Goal: Transaction & Acquisition: Purchase product/service

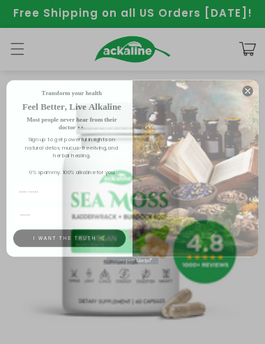
click at [252, 83] on img "POPUP Form" at bounding box center [196, 168] width 126 height 177
click at [251, 82] on img "POPUP Form" at bounding box center [196, 168] width 126 height 177
click at [247, 82] on img "POPUP Form" at bounding box center [196, 168] width 126 height 177
click at [249, 85] on img "POPUP Form" at bounding box center [196, 168] width 126 height 177
click at [245, 86] on circle "Close dialog" at bounding box center [248, 90] width 10 height 10
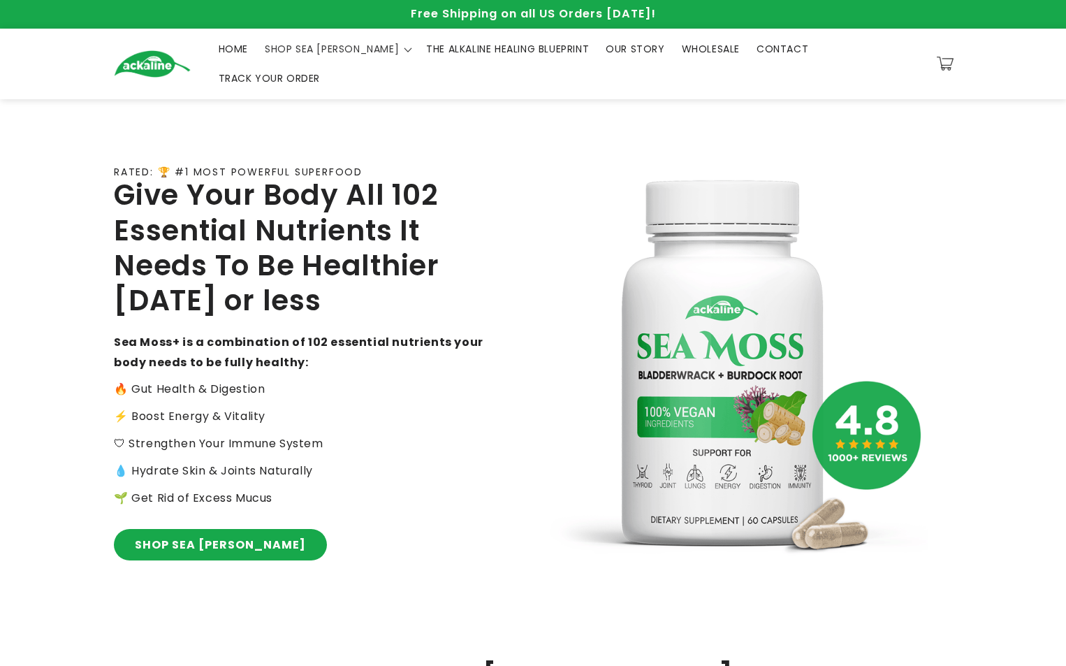
scroll to position [70, 0]
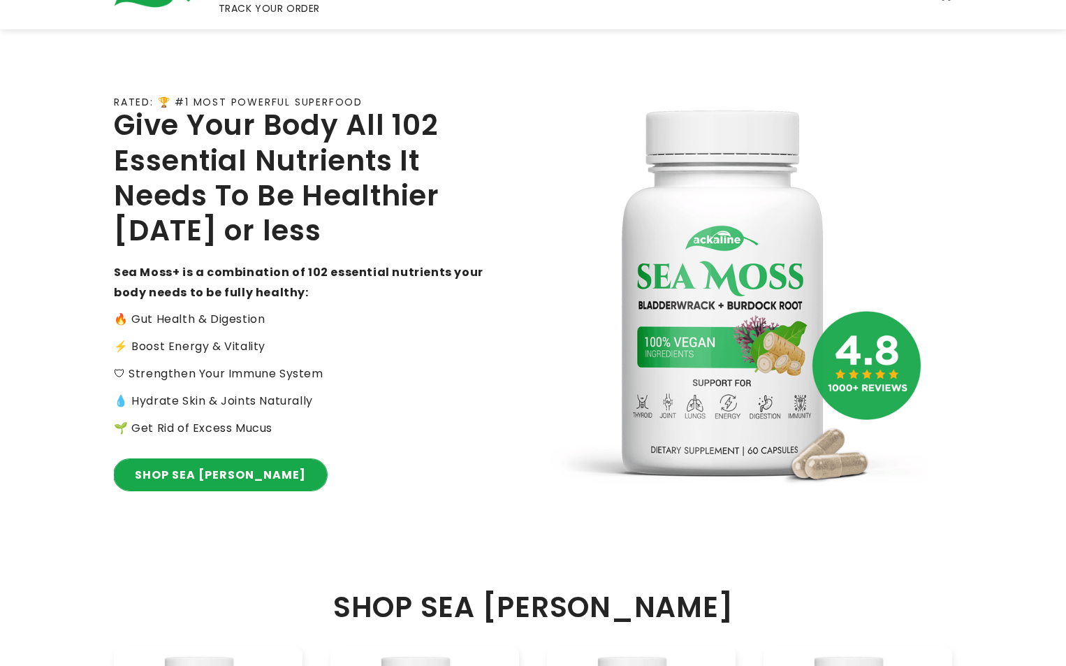
click at [224, 343] on link "SHOP SEA [PERSON_NAME]" at bounding box center [220, 474] width 213 height 31
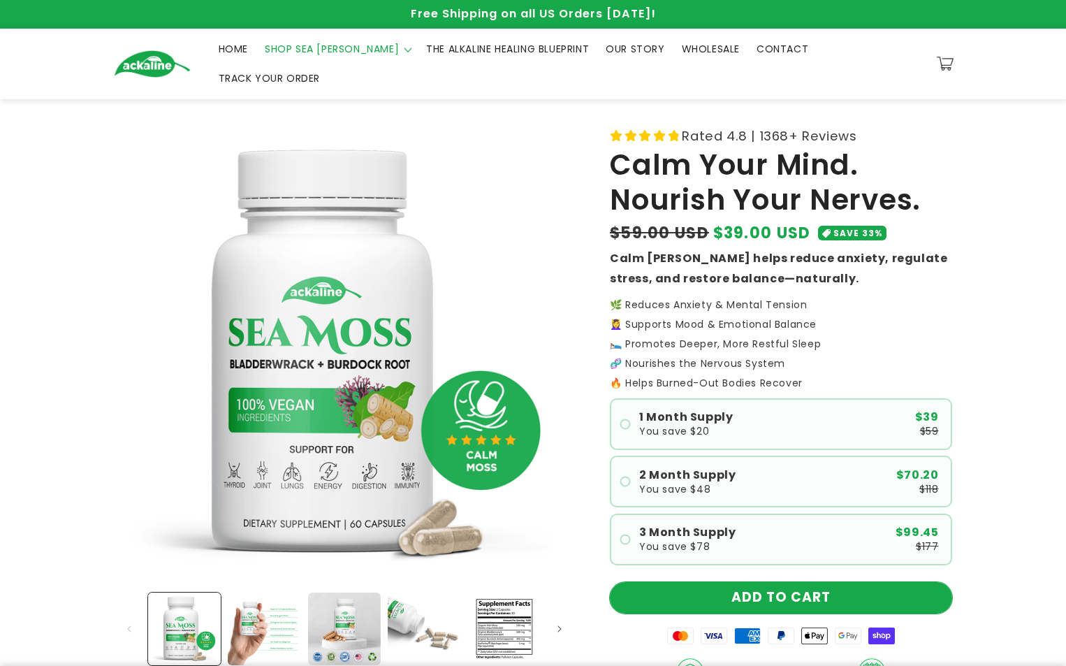
click at [814, 582] on button "ADD TO CART" at bounding box center [781, 597] width 342 height 31
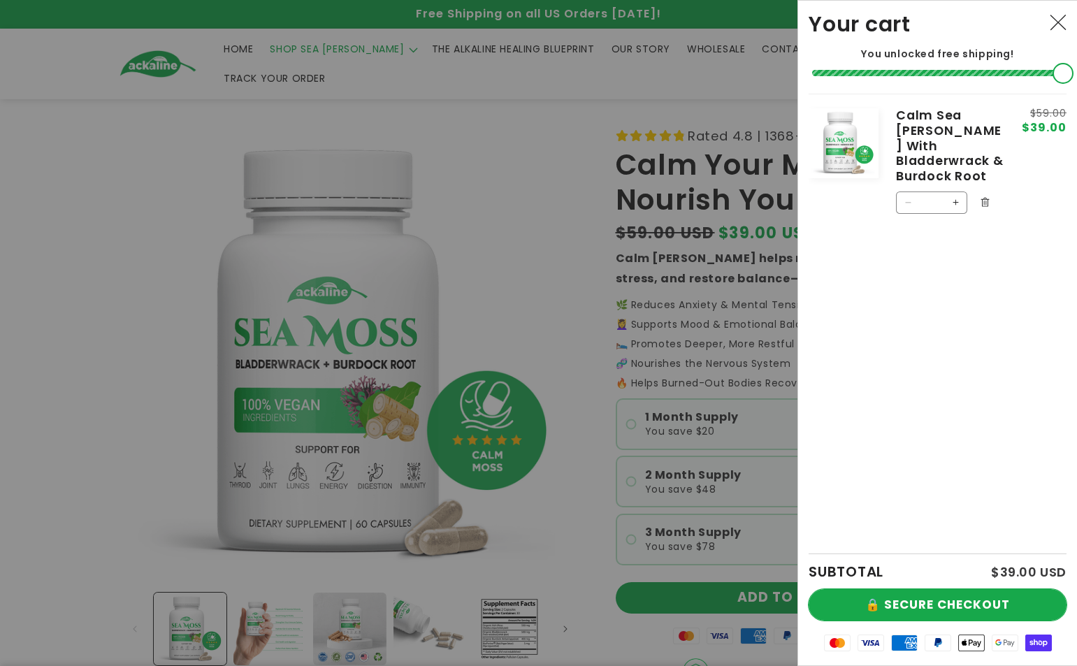
click at [931, 607] on button "🔒 SECURE CHECKOUT" at bounding box center [937, 604] width 258 height 31
